Goal: Task Accomplishment & Management: Manage account settings

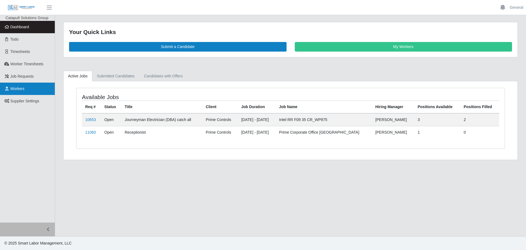
click at [23, 86] on link "Workers" at bounding box center [27, 88] width 55 height 12
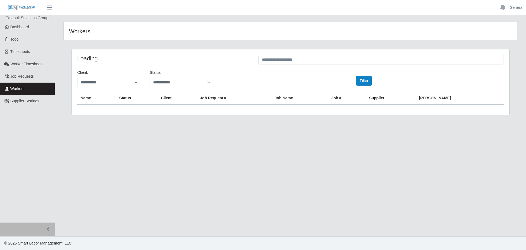
click at [309, 65] on div at bounding box center [381, 60] width 254 height 11
click at [307, 61] on input "text" at bounding box center [380, 60] width 245 height 10
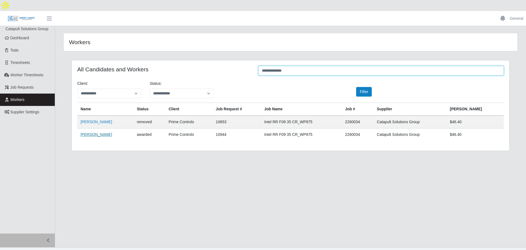
type input "**********"
click at [100, 132] on link "[PERSON_NAME]" at bounding box center [97, 134] width 32 height 4
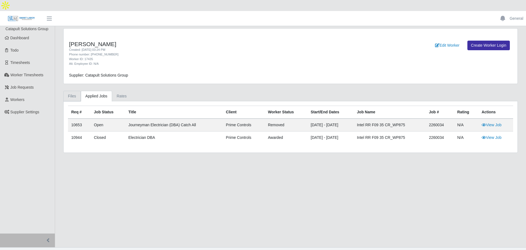
drag, startPoint x: 69, startPoint y: 82, endPoint x: 119, endPoint y: 96, distance: 52.0
click at [69, 91] on link "Files" at bounding box center [72, 96] width 18 height 11
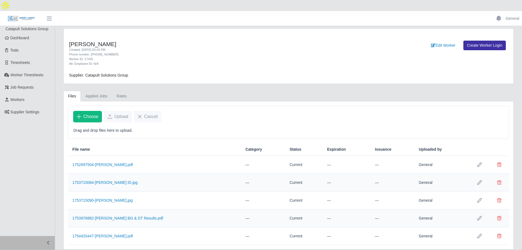
scroll to position [2, 0]
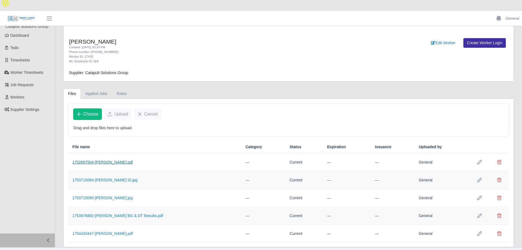
click at [130, 160] on link "1752697504-Daniel Rosales_Journeyman.pdf" at bounding box center [102, 162] width 61 height 4
click at [132, 231] on link "1754420447-Daniel Rosales_Onboarding.pdf" at bounding box center [102, 233] width 61 height 4
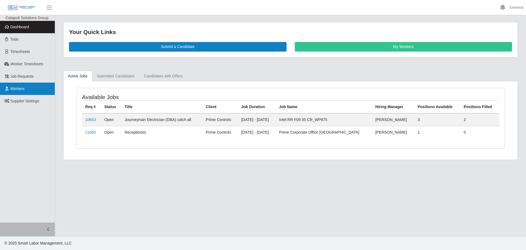
click at [20, 85] on link "Workers" at bounding box center [27, 88] width 55 height 12
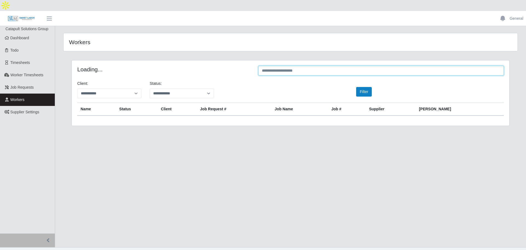
click at [305, 66] on input "text" at bounding box center [380, 71] width 245 height 10
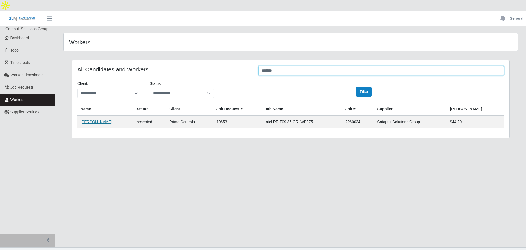
type input "*******"
click at [84, 119] on link "David O'Bryon" at bounding box center [97, 121] width 32 height 4
drag, startPoint x: 84, startPoint y: 114, endPoint x: 133, endPoint y: 114, distance: 49.0
click at [84, 115] on td "David O'Bryon" at bounding box center [105, 121] width 56 height 13
click at [82, 119] on link "David O'Bryon" at bounding box center [97, 121] width 32 height 4
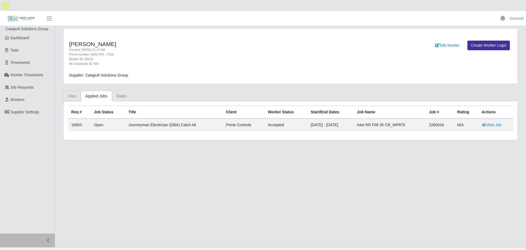
click at [76, 91] on link "Files" at bounding box center [72, 96] width 18 height 11
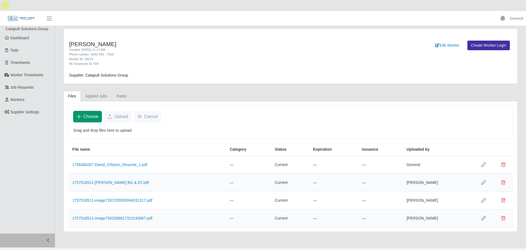
click at [93, 113] on span "Choose" at bounding box center [90, 116] width 15 height 7
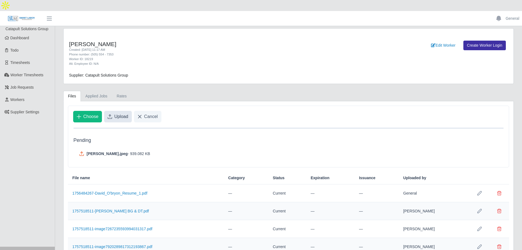
click at [118, 113] on span "Upload" at bounding box center [121, 116] width 14 height 7
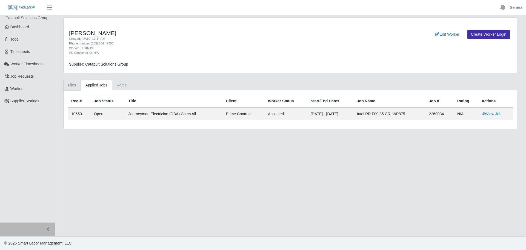
click at [72, 84] on link "Files" at bounding box center [72, 85] width 18 height 11
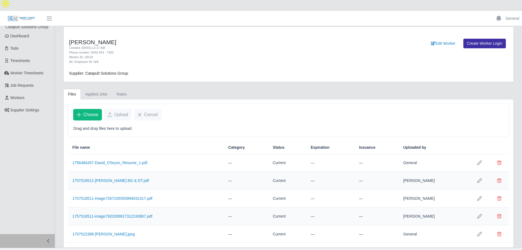
scroll to position [2, 0]
click at [142, 195] on link "1757518511-image7267235593994031317.pdf" at bounding box center [112, 197] width 80 height 4
click at [139, 213] on link "1757518511-image7920289817312193867.pdf" at bounding box center [112, 215] width 80 height 4
drag, startPoint x: 376, startPoint y: 46, endPoint x: 388, endPoint y: 45, distance: 12.6
click at [376, 47] on div "Edit Worker Create Worker Login" at bounding box center [419, 50] width 186 height 25
